Goal: Find specific page/section: Find specific page/section

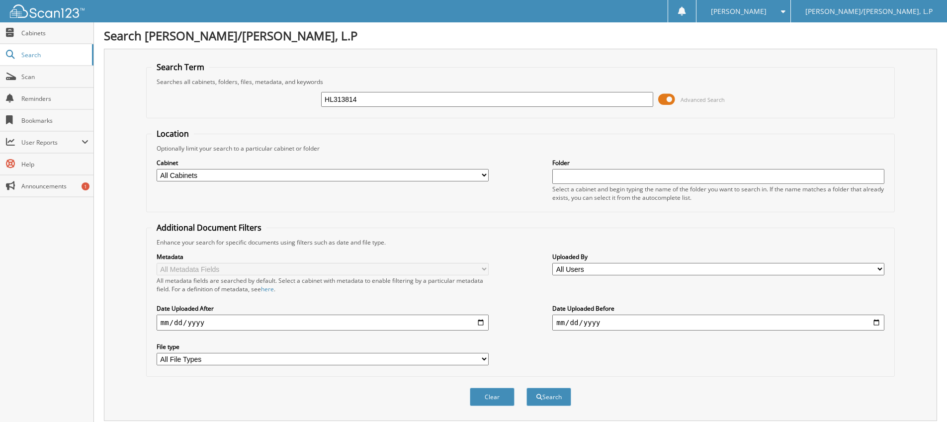
type input "HL313814"
click at [527, 388] on button "Search" at bounding box center [549, 397] width 45 height 18
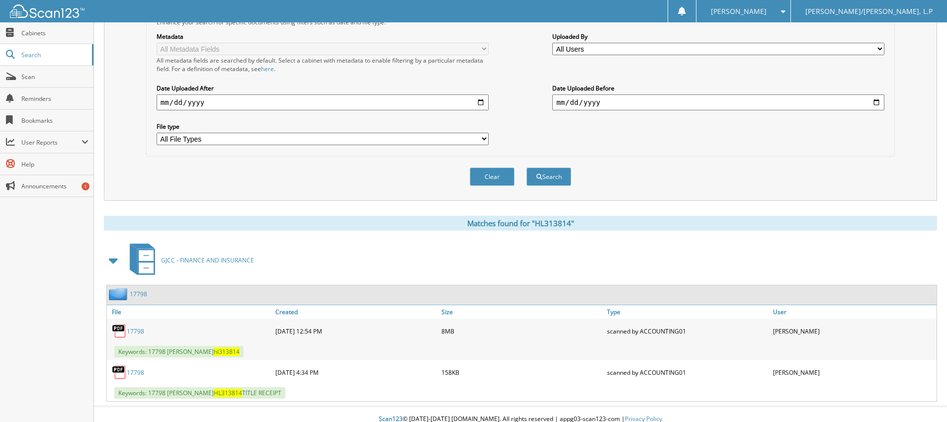
scroll to position [230, 0]
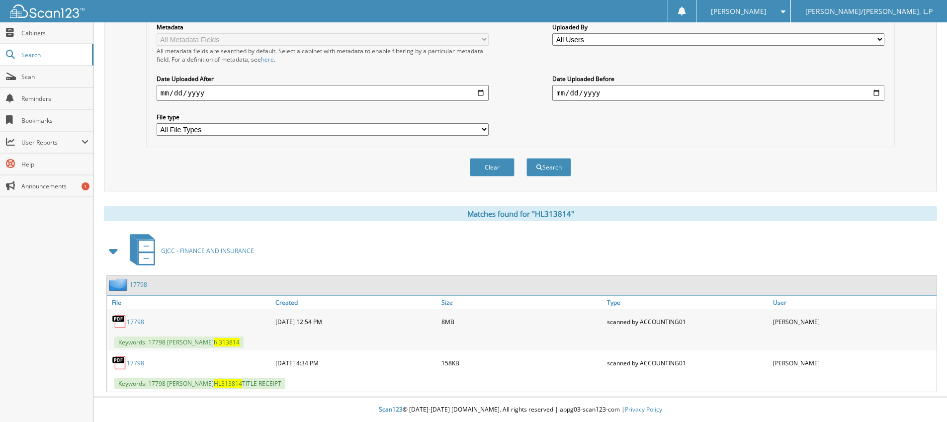
click at [131, 364] on link "17798" at bounding box center [135, 363] width 17 height 8
click at [130, 323] on link "17798" at bounding box center [135, 322] width 17 height 8
